Goal: Information Seeking & Learning: Learn about a topic

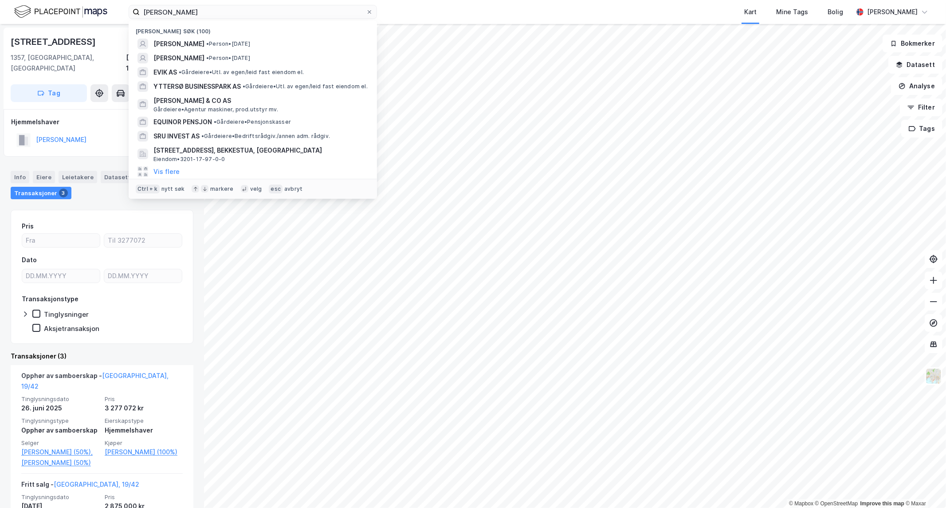
scroll to position [98, 0]
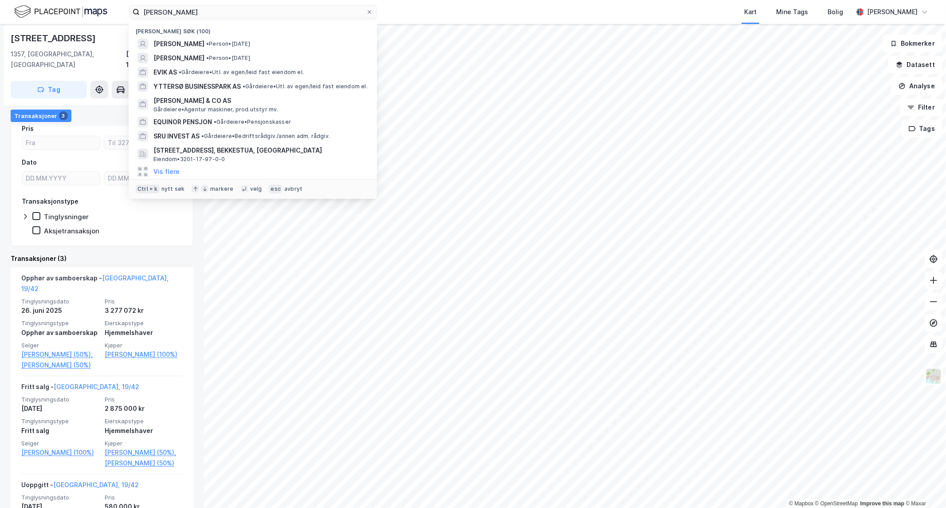
click at [0, 42] on html "[PERSON_NAME] søk (100) [PERSON_NAME] • Person • [DATE] [PERSON_NAME] • Person …" at bounding box center [473, 254] width 946 height 508
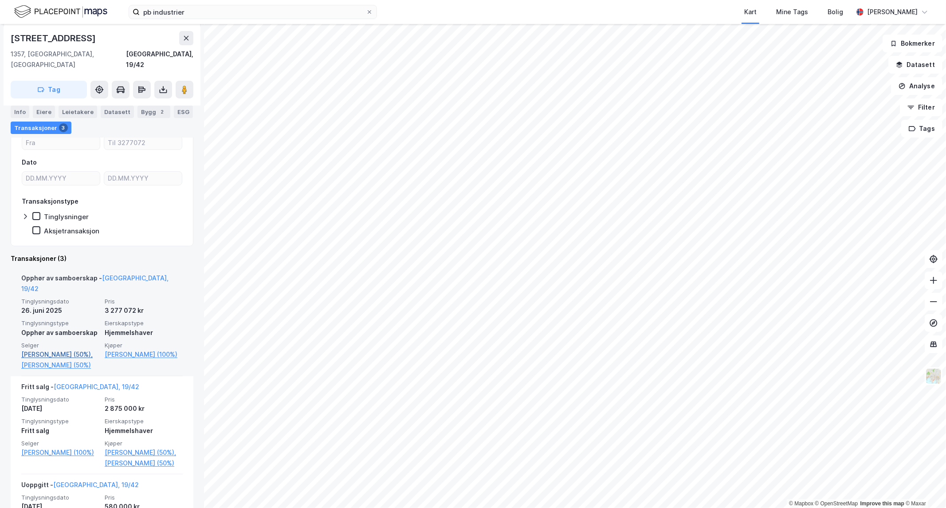
click at [55, 349] on link "[PERSON_NAME] (50%)," at bounding box center [60, 354] width 78 height 11
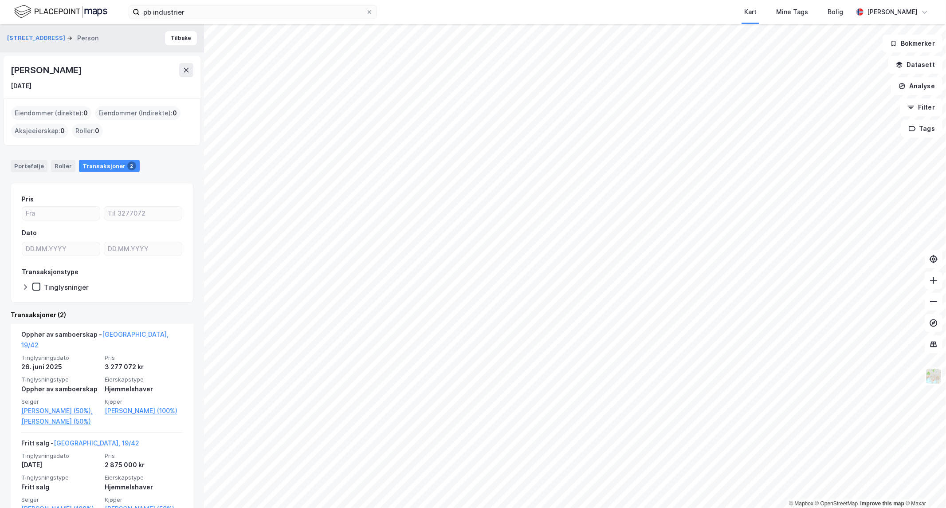
click at [47, 110] on div "Eiendommer (direkte) : 0" at bounding box center [51, 113] width 80 height 14
click at [19, 163] on div "Portefølje" at bounding box center [29, 166] width 37 height 12
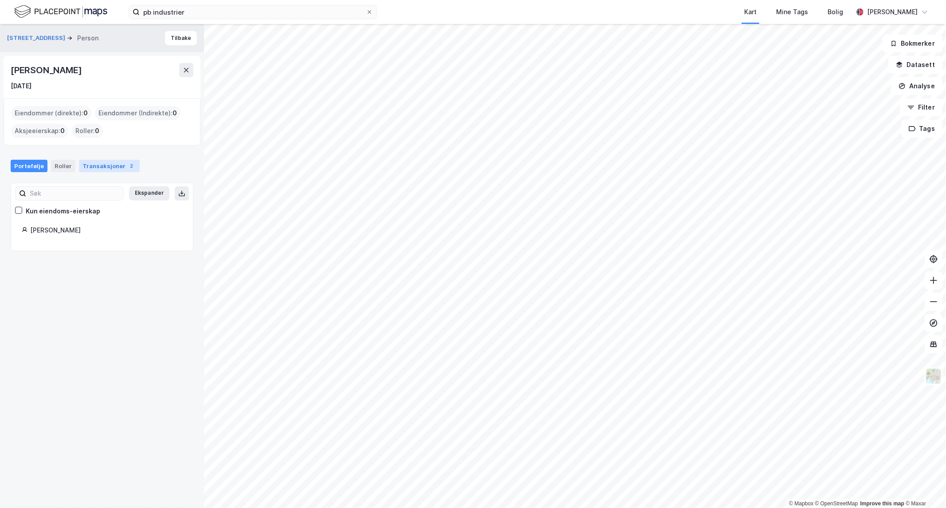
click at [96, 169] on div "Transaksjoner 2" at bounding box center [109, 166] width 61 height 12
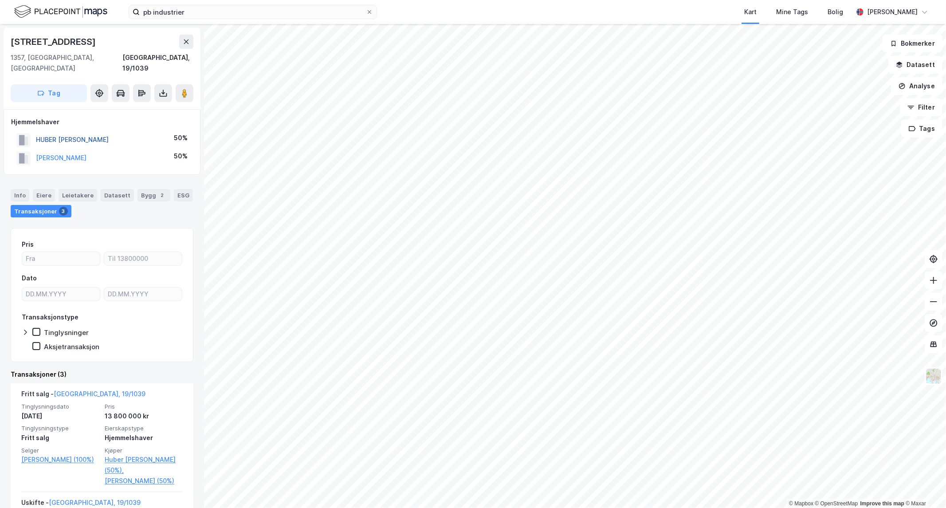
click at [0, 0] on button "HUBER [PERSON_NAME]" at bounding box center [0, 0] width 0 height 0
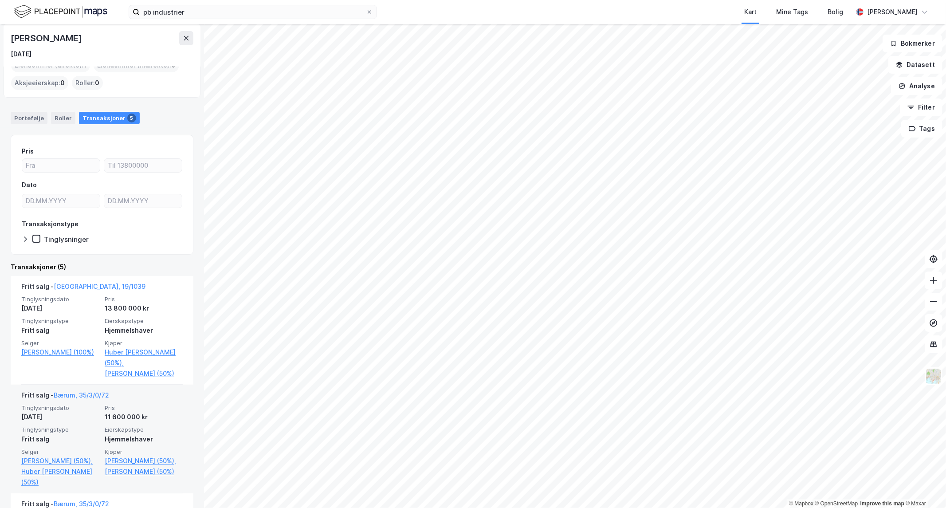
scroll to position [49, 0]
click at [152, 420] on div "11 600 000 kr" at bounding box center [144, 416] width 78 height 11
click at [89, 392] on link "Bærum, 35/3/0/72" at bounding box center [81, 394] width 55 height 8
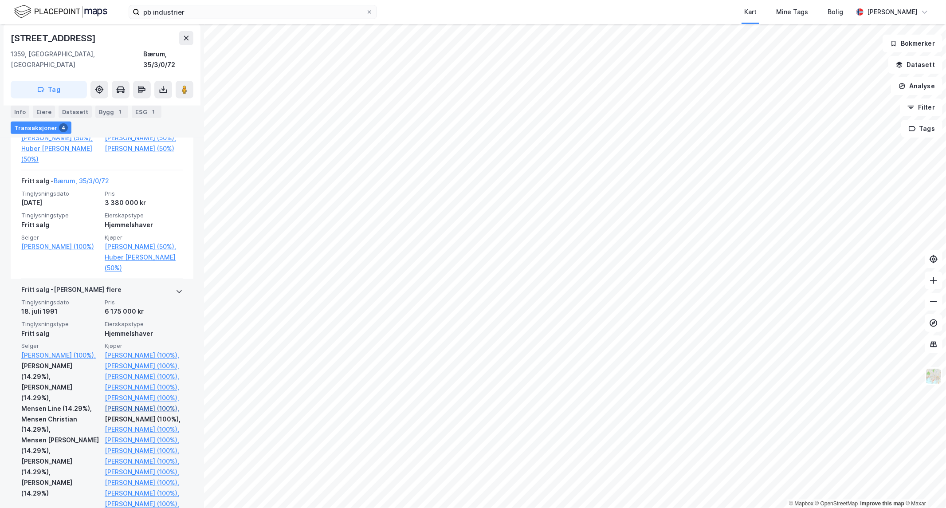
scroll to position [394, 0]
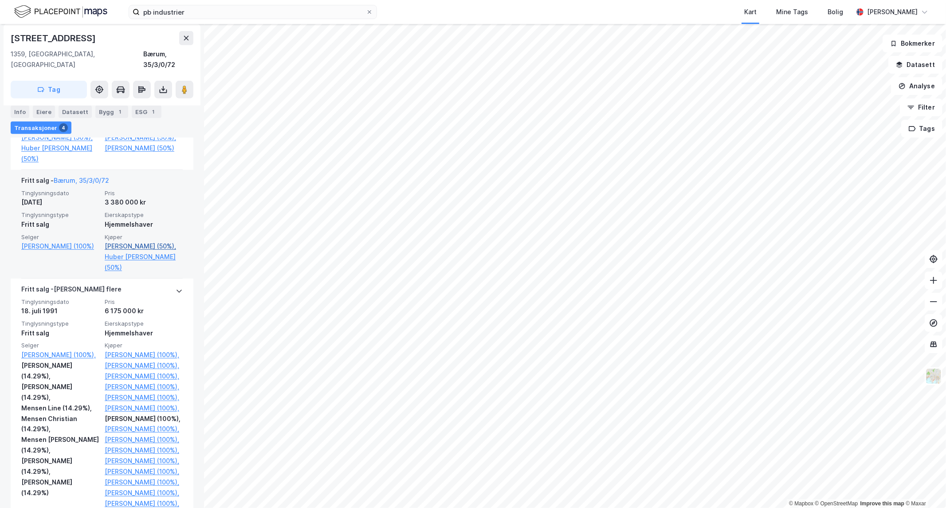
click at [119, 251] on link "[PERSON_NAME] (50%)," at bounding box center [144, 246] width 78 height 11
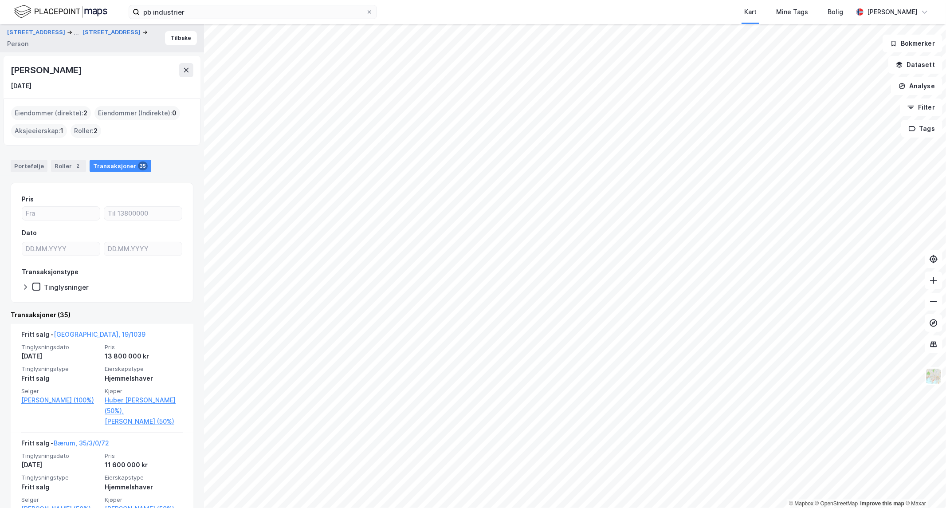
drag, startPoint x: 124, startPoint y: 68, endPoint x: 0, endPoint y: 64, distance: 124.2
click at [0, 64] on div "[STREET_ADDRESS] ... Lijordveien 22d Person [PERSON_NAME] [DATE] Eiendommer (di…" at bounding box center [102, 266] width 204 height 484
copy div "[PERSON_NAME]"
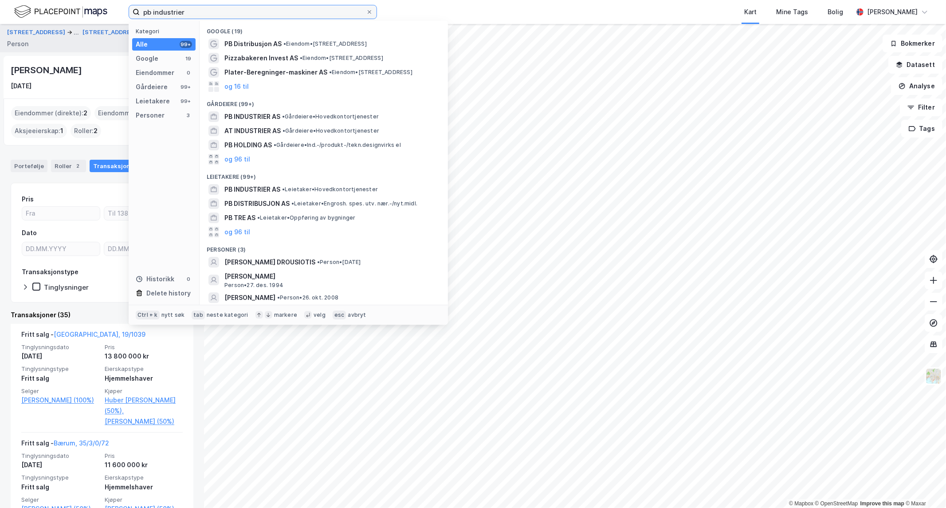
drag, startPoint x: 201, startPoint y: 7, endPoint x: -4, endPoint y: 36, distance: 207.4
click at [0, 36] on html "pb industrier Kategori Alle 99+ Google 19 Eiendommer 0 Gårdeiere 99+ Leietakere…" at bounding box center [473, 254] width 946 height 508
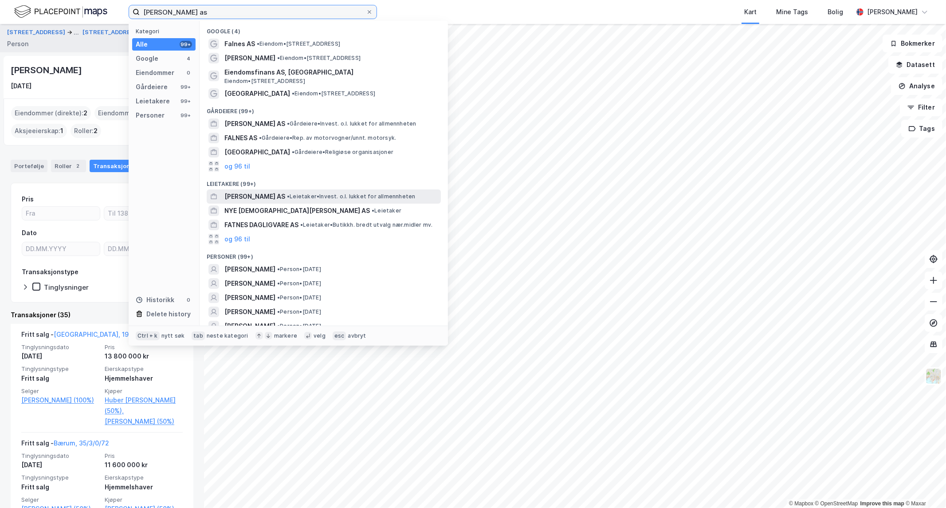
type input "[PERSON_NAME] as"
click at [275, 193] on span "[PERSON_NAME] AS" at bounding box center [254, 196] width 61 height 11
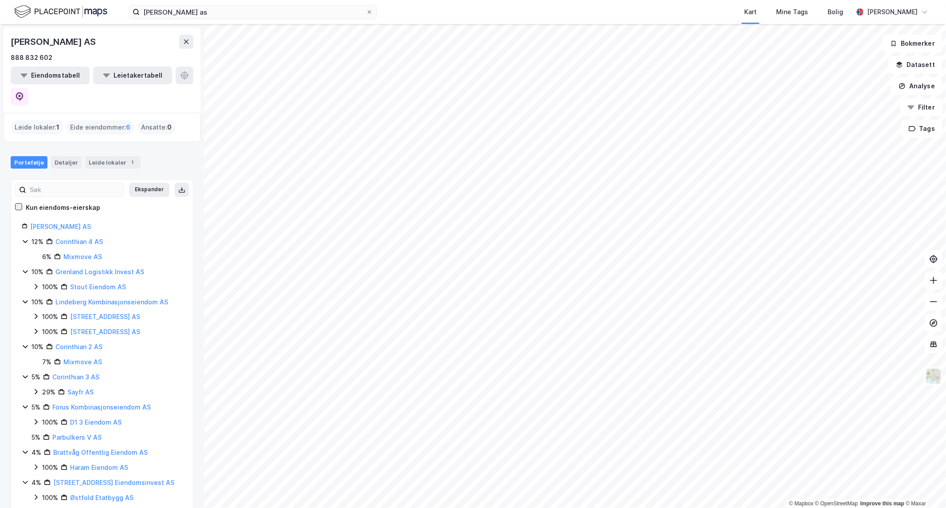
click at [20, 204] on icon at bounding box center [19, 207] width 6 height 6
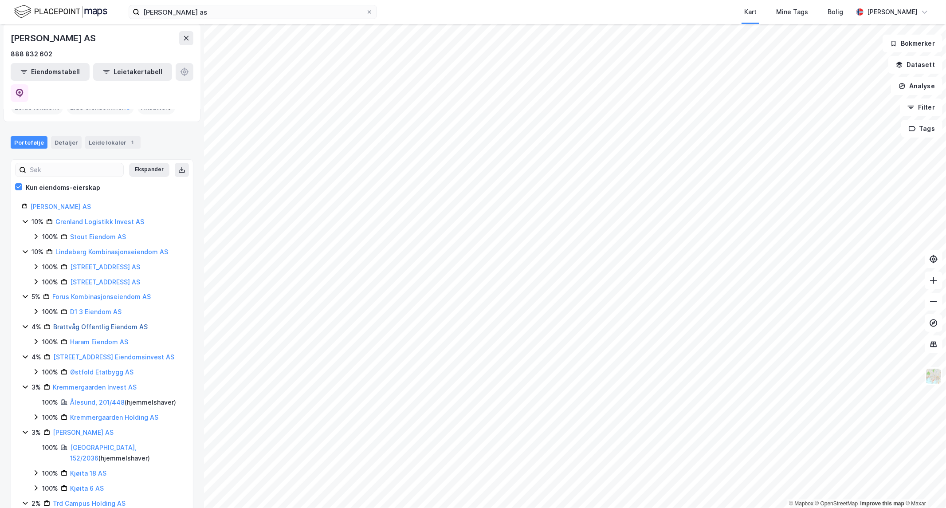
scroll to position [36, 0]
